Goal: Answer question/provide support

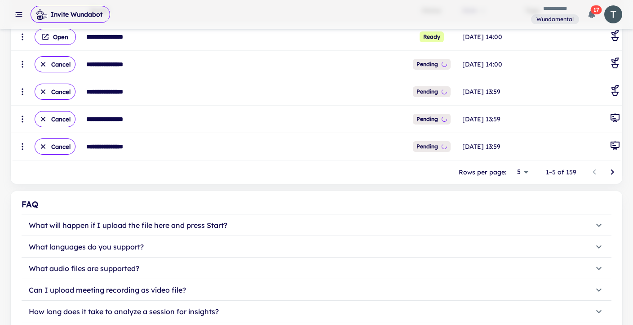
scroll to position [219, 0]
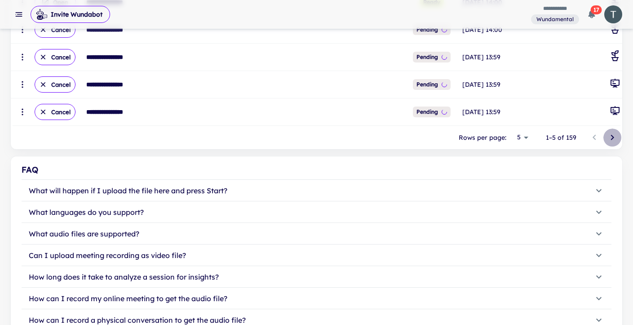
click at [612, 137] on icon "Go to next page" at bounding box center [612, 137] width 11 height 11
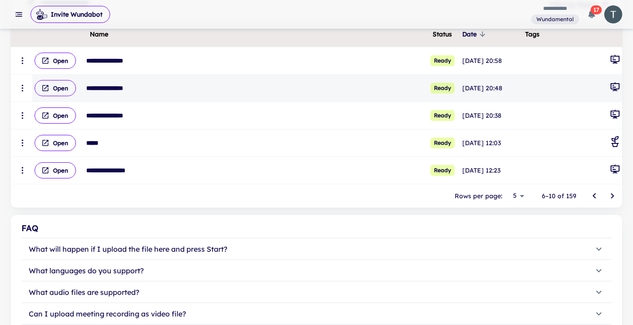
scroll to position [144, 0]
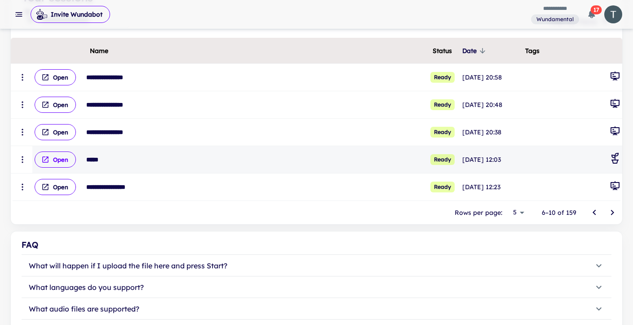
click at [50, 159] on button "Open" at bounding box center [55, 159] width 41 height 16
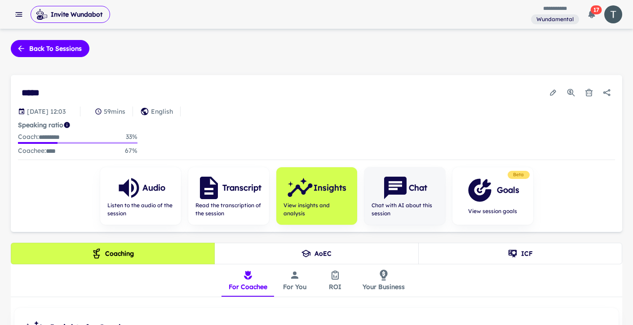
click at [386, 174] on icon "button" at bounding box center [395, 187] width 27 height 27
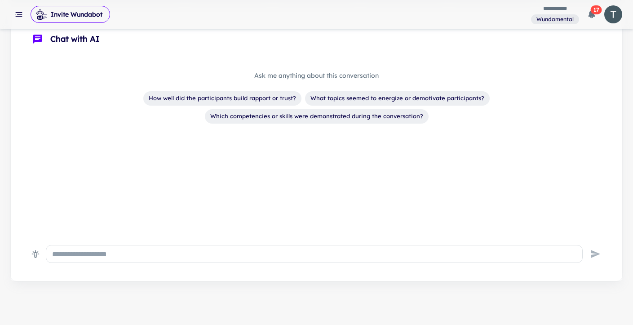
scroll to position [233, 0]
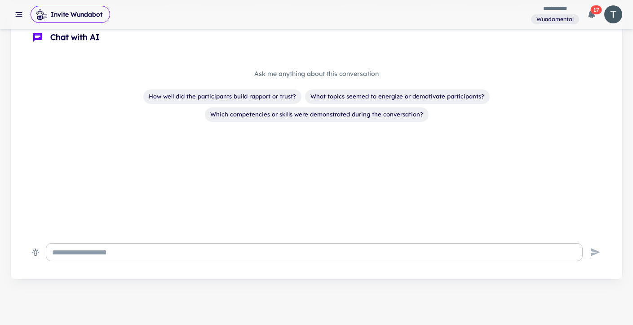
click at [166, 247] on textarea at bounding box center [314, 252] width 524 height 10
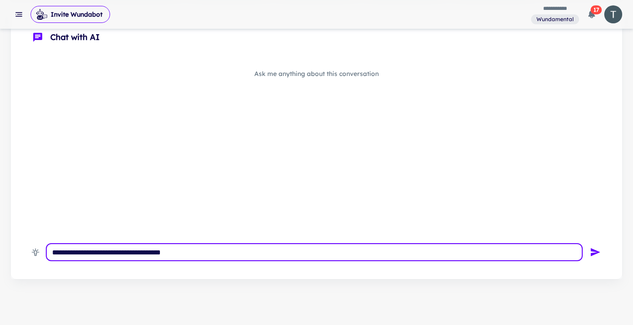
type textarea "**********"
